Goal: Information Seeking & Learning: Learn about a topic

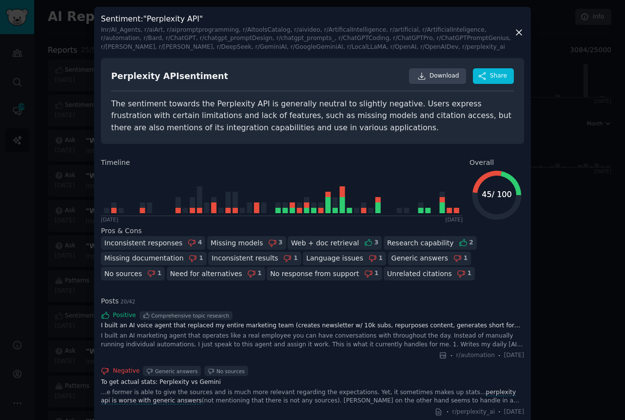
click at [135, 244] on div "Inconsistent responses" at bounding box center [143, 243] width 78 height 10
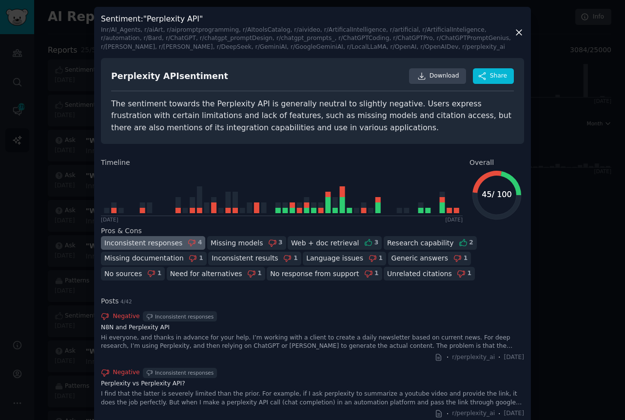
click at [135, 244] on div "Inconsistent responses" at bounding box center [143, 243] width 78 height 10
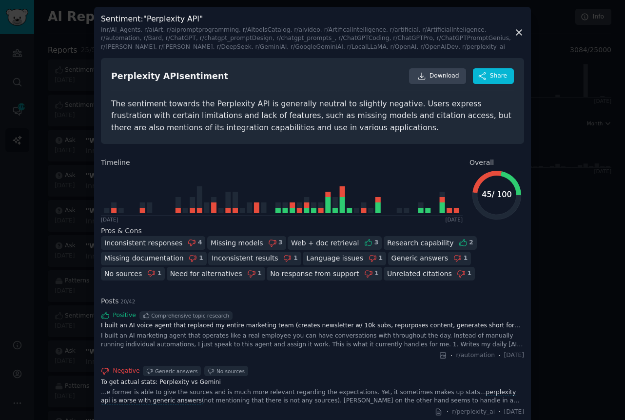
click at [222, 242] on div "Missing models" at bounding box center [237, 243] width 53 height 10
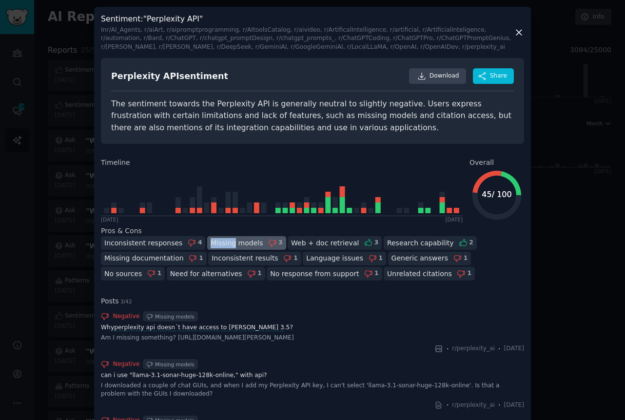
click at [222, 242] on div "Missing models" at bounding box center [237, 243] width 53 height 10
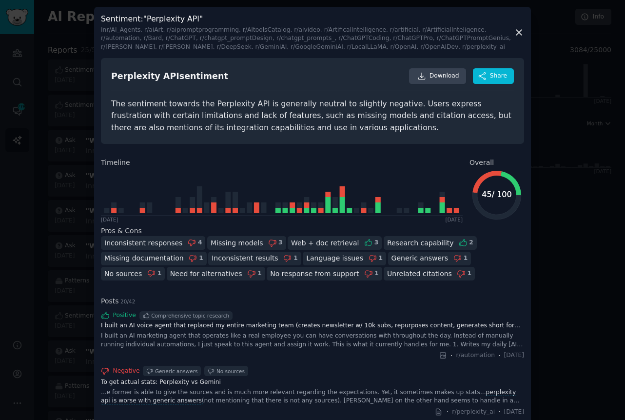
click at [342, 243] on div "Web + doc retrieval 3" at bounding box center [335, 243] width 94 height 14
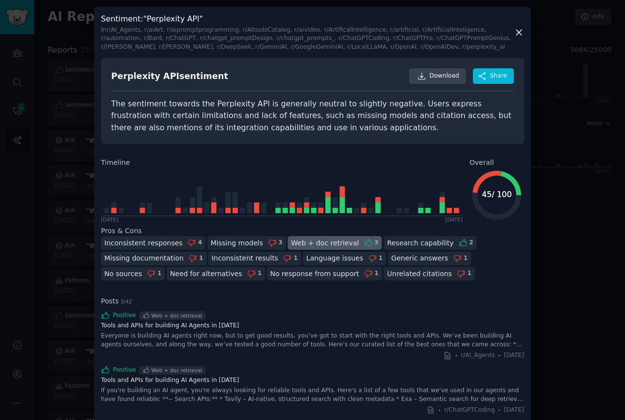
click at [342, 243] on div "Web + doc retrieval 3" at bounding box center [335, 243] width 94 height 14
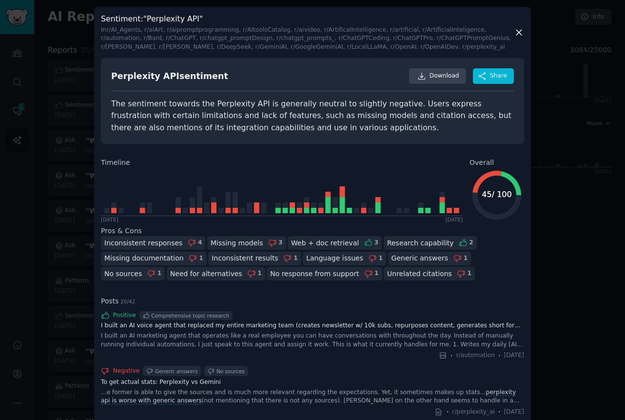
click at [387, 243] on div "Research capability" at bounding box center [420, 243] width 67 height 10
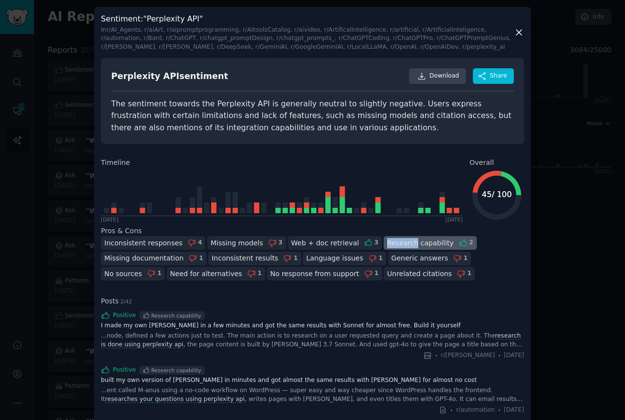
click at [387, 243] on div "Research capability" at bounding box center [420, 243] width 67 height 10
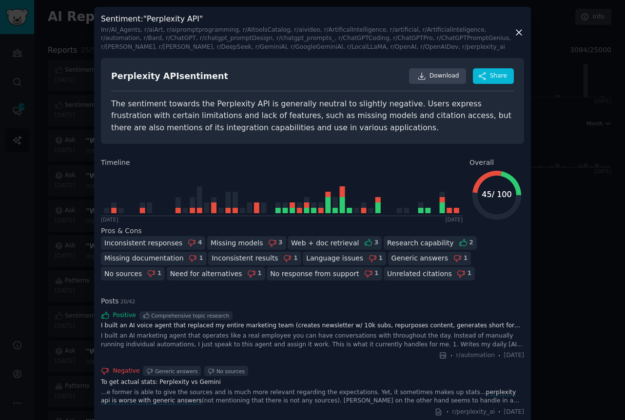
click at [447, 273] on div "Inconsistent responses 4 Missing models 3 Web + doc retrieval 3 Research capabi…" at bounding box center [312, 259] width 423 height 46
click at [447, 278] on div "Inconsistent responses 4 Missing models 3 Web + doc retrieval 3 Research capabi…" at bounding box center [312, 259] width 423 height 46
click at [195, 318] on div "Comprehensive topic research" at bounding box center [190, 315] width 78 height 7
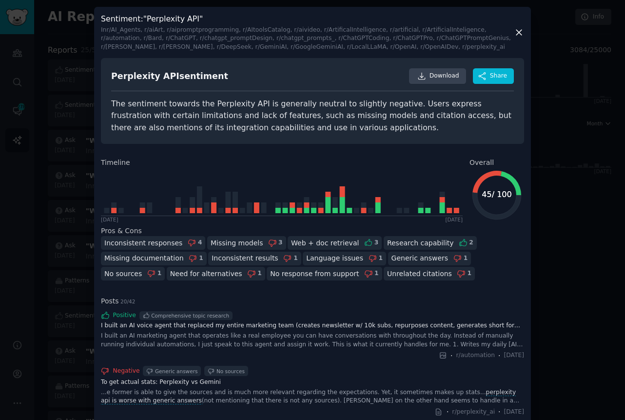
click at [446, 269] on div "Inconsistent responses 4 Missing models 3 Web + doc retrieval 3 Research capabi…" at bounding box center [312, 259] width 423 height 46
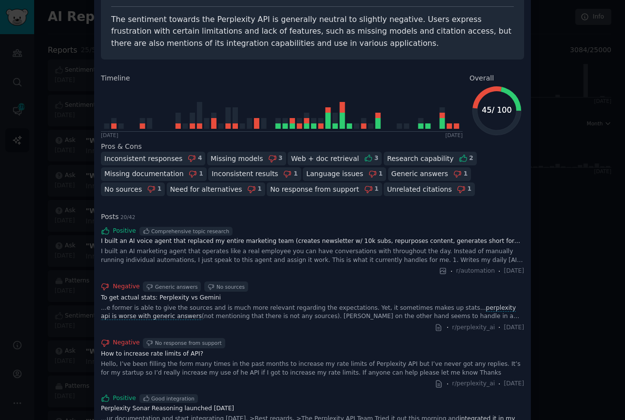
scroll to position [85, 0]
click at [174, 299] on link "To get actual stats: Perplexity vs Gemini" at bounding box center [312, 297] width 423 height 9
click at [328, 290] on div "Negative Generic answers No sources" at bounding box center [312, 286] width 423 height 10
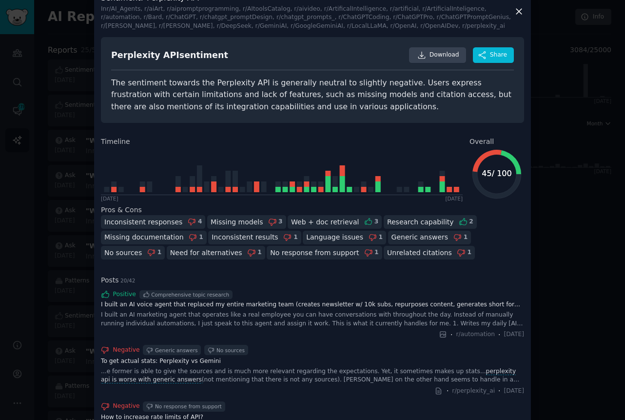
scroll to position [0, 0]
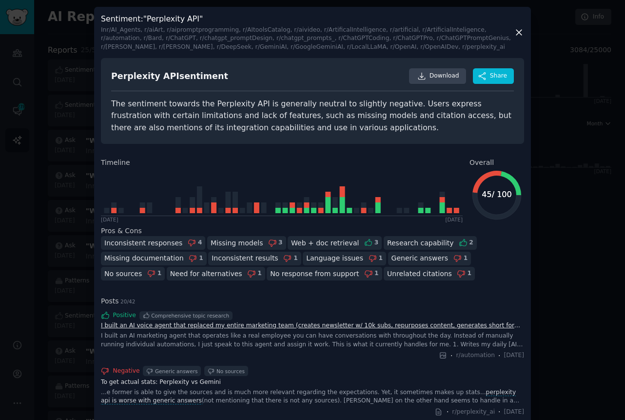
click at [328, 325] on link "I built an AI voice agent that replaced my entire marketing team (creates newsl…" at bounding box center [312, 325] width 423 height 9
